Goal: Find specific page/section

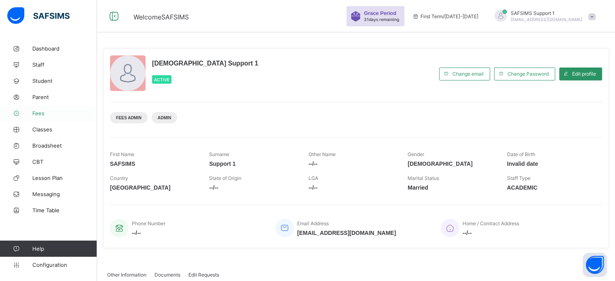
click at [42, 118] on link "Fees" at bounding box center [48, 113] width 97 height 16
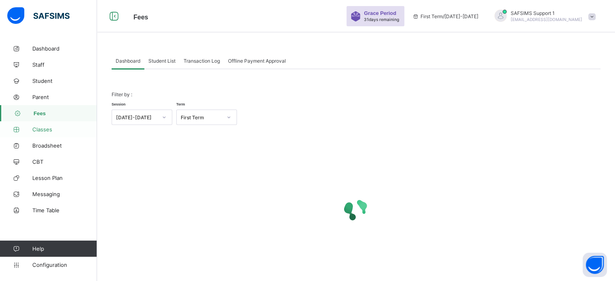
click at [50, 131] on span "Classes" at bounding box center [64, 129] width 65 height 6
